Goal: Task Accomplishment & Management: Manage account settings

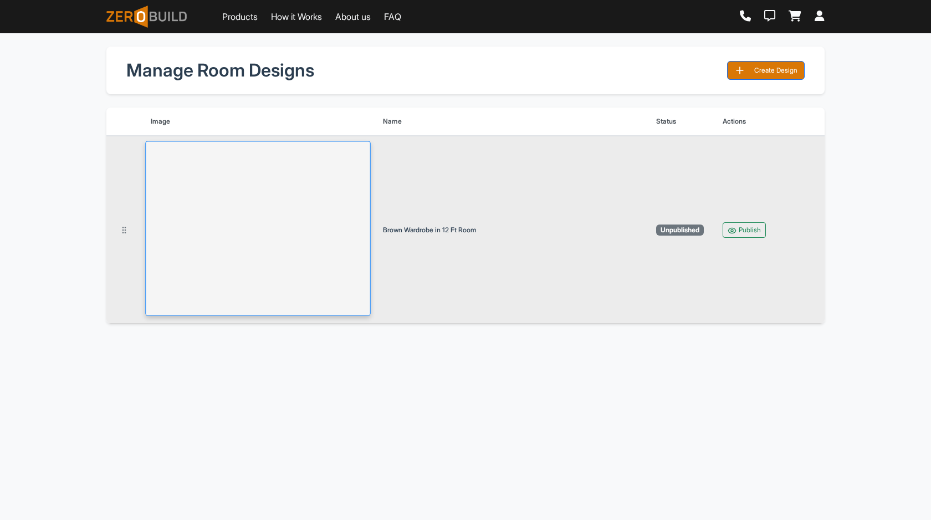
click at [341, 224] on img at bounding box center [257, 228] width 225 height 174
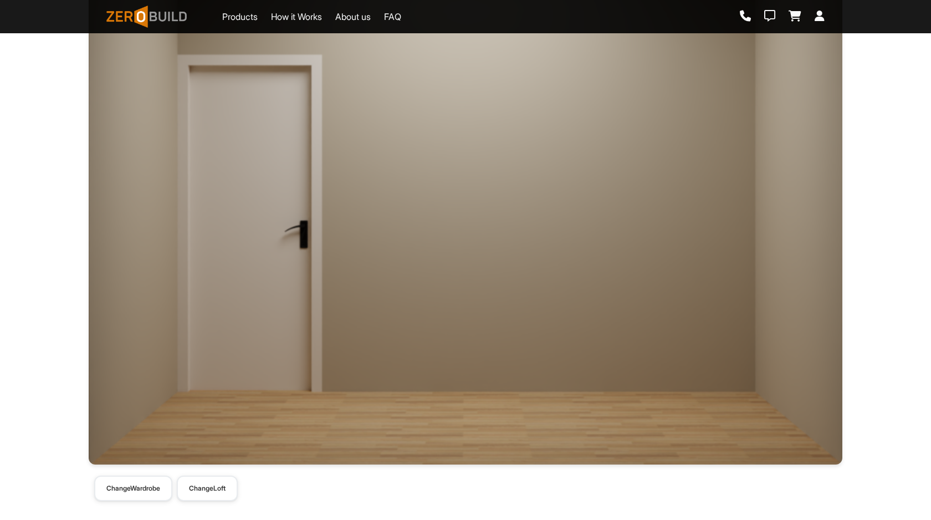
scroll to position [302, 0]
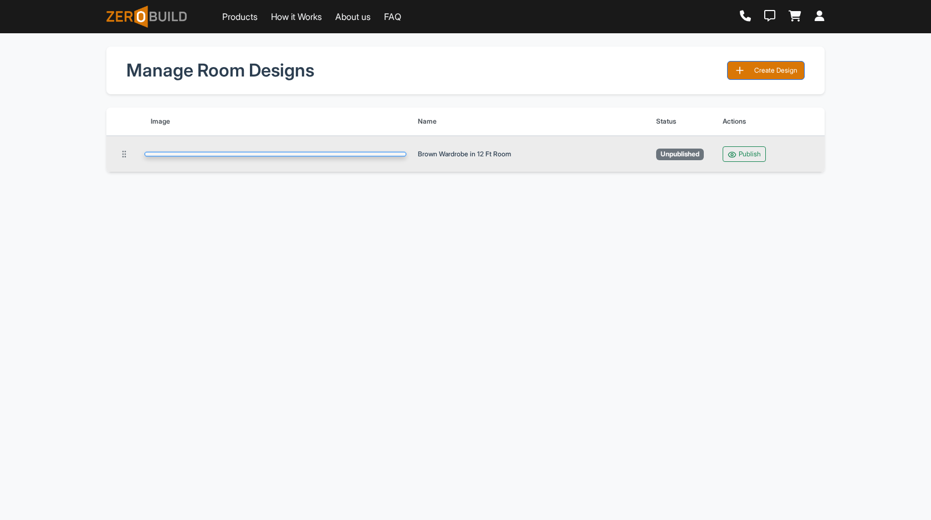
click at [308, 156] on img at bounding box center [276, 154] width 262 height 4
click at [753, 162] on button "Publish" at bounding box center [743, 154] width 43 height 16
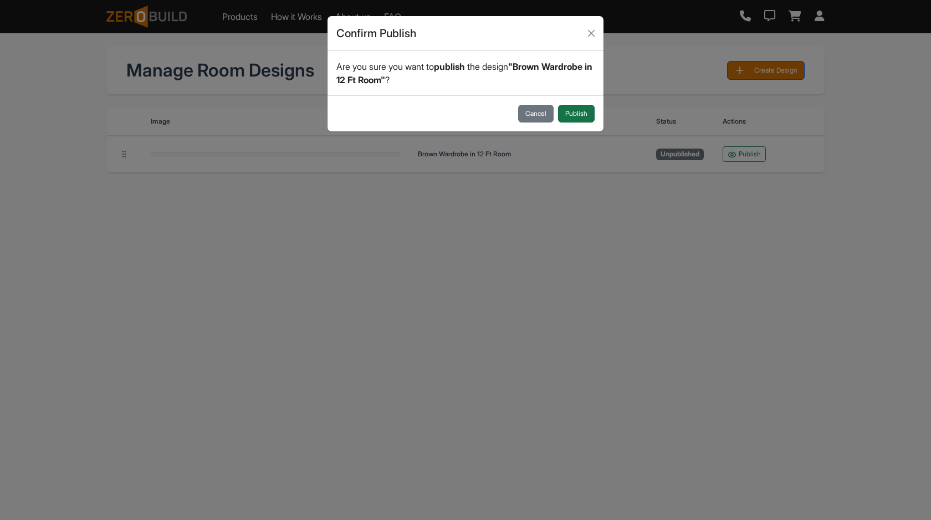
click at [575, 111] on button "Publish" at bounding box center [576, 114] width 37 height 18
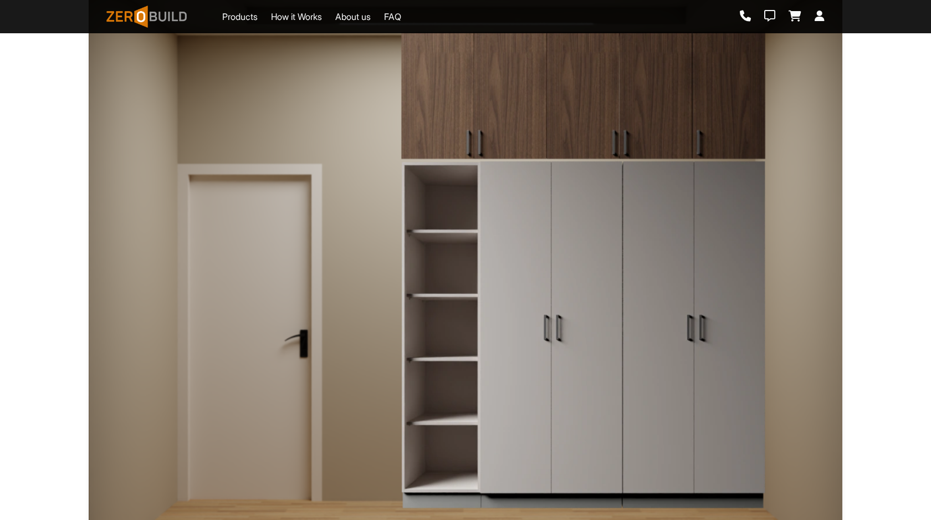
scroll to position [209, 0]
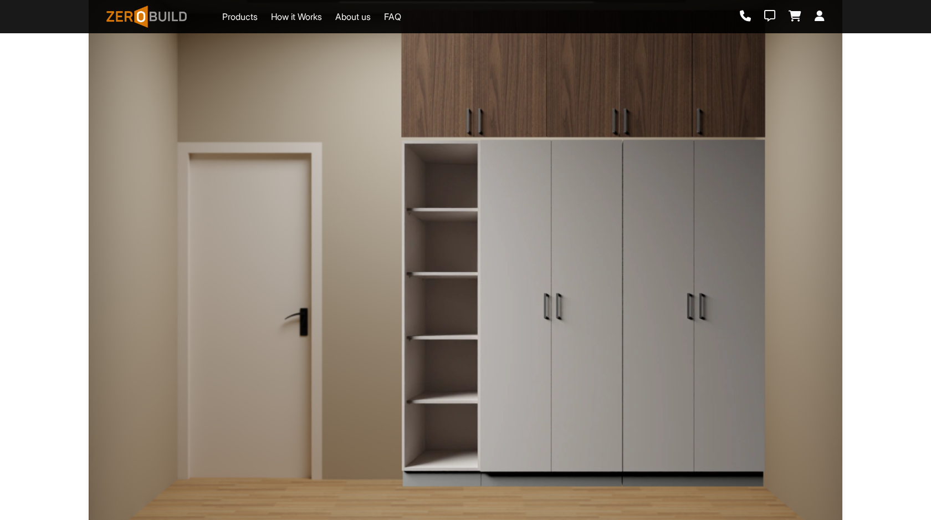
click at [591, 228] on img at bounding box center [582, 312] width 365 height 349
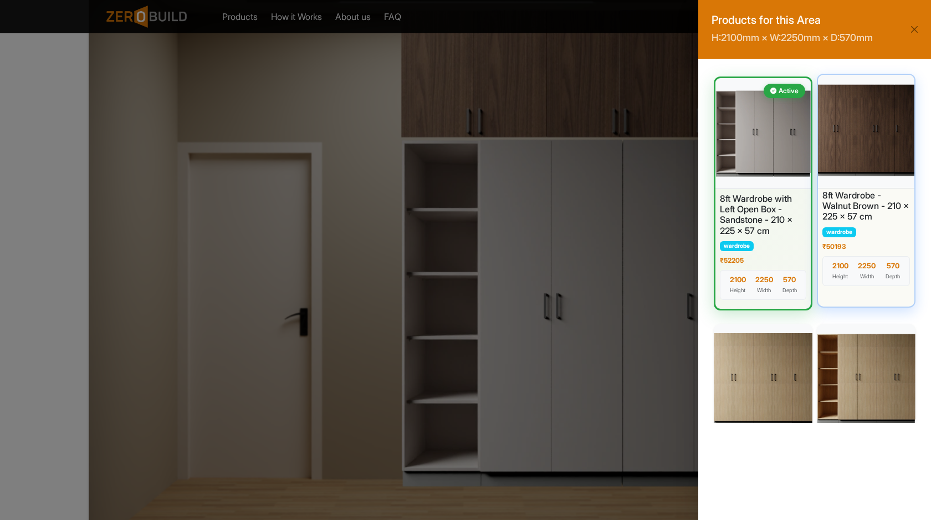
click at [839, 147] on div at bounding box center [865, 130] width 101 height 116
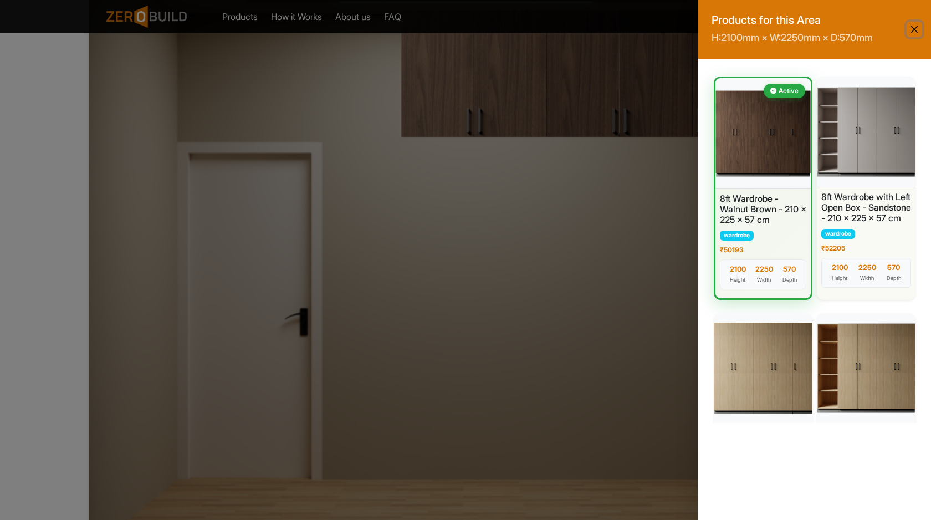
click at [908, 34] on button "Close" at bounding box center [914, 30] width 16 height 16
